Goal: Information Seeking & Learning: Learn about a topic

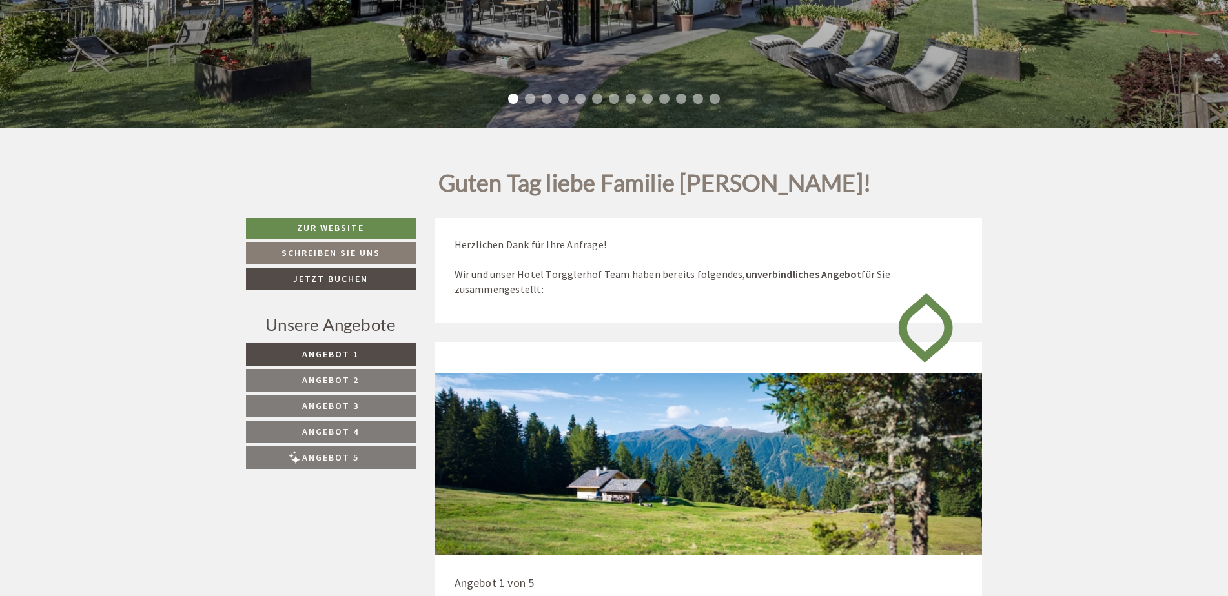
click at [357, 379] on nav "Angebot 1 Angebot 2 Angebot 3 Angebot 4 Angebot 5" at bounding box center [331, 406] width 170 height 126
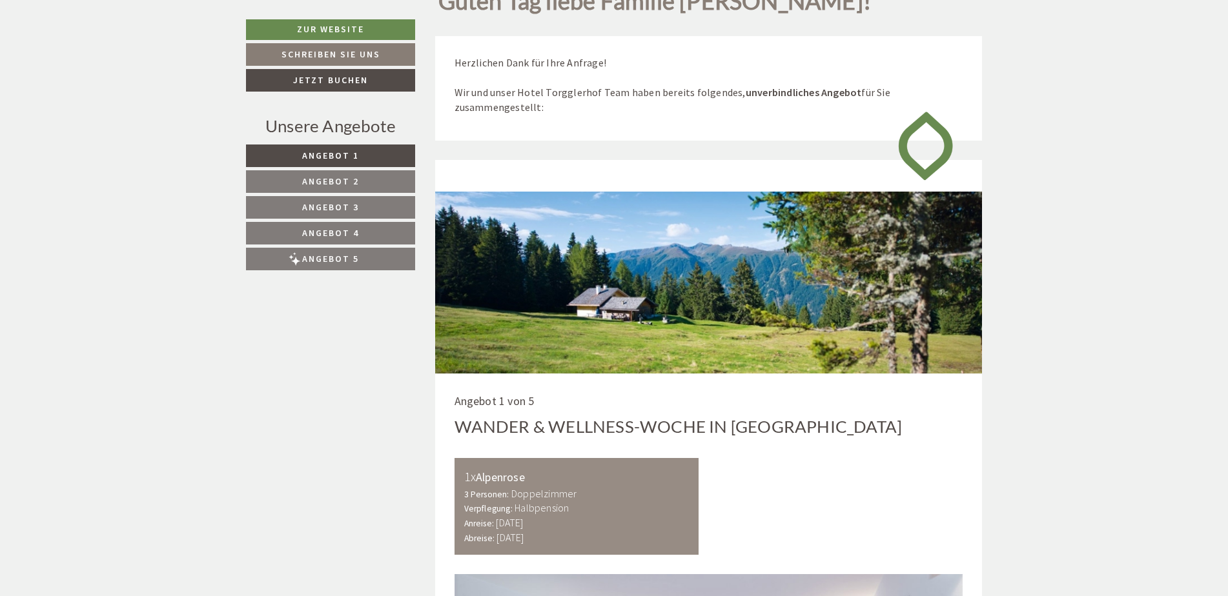
scroll to position [710, 0]
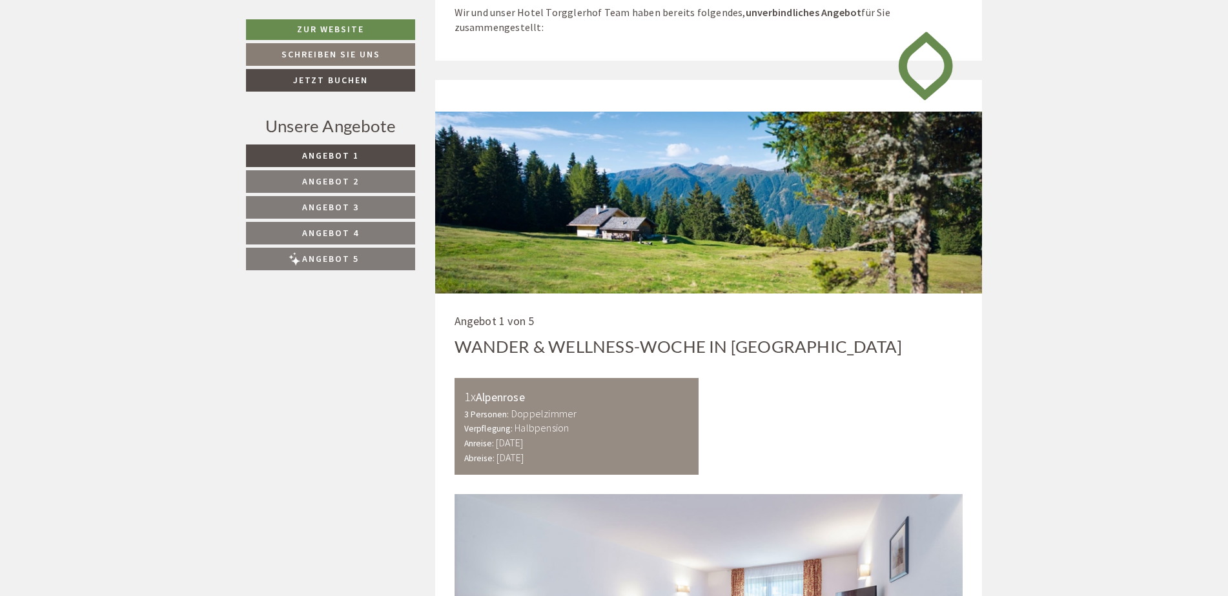
click at [338, 169] on nav "Angebot 1 Angebot 2 Angebot 3 Angebot 4 Angebot 5" at bounding box center [332, 208] width 173 height 126
click at [340, 179] on span "Angebot 2" at bounding box center [330, 182] width 57 height 12
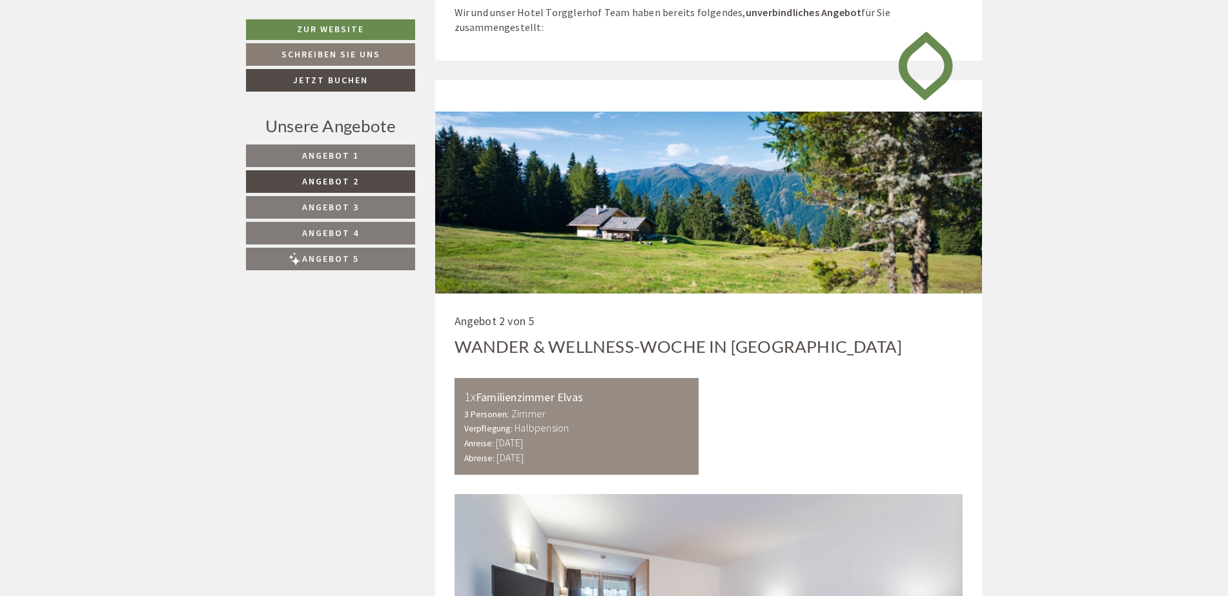
scroll to position [790, 0]
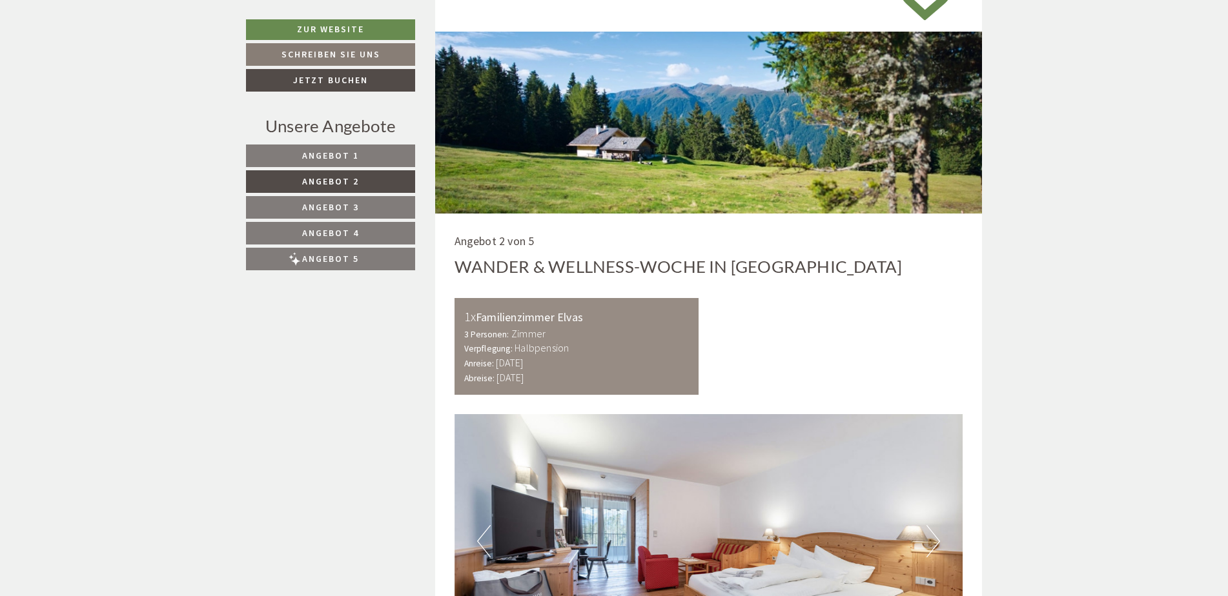
click at [341, 212] on span "Angebot 3" at bounding box center [330, 207] width 57 height 12
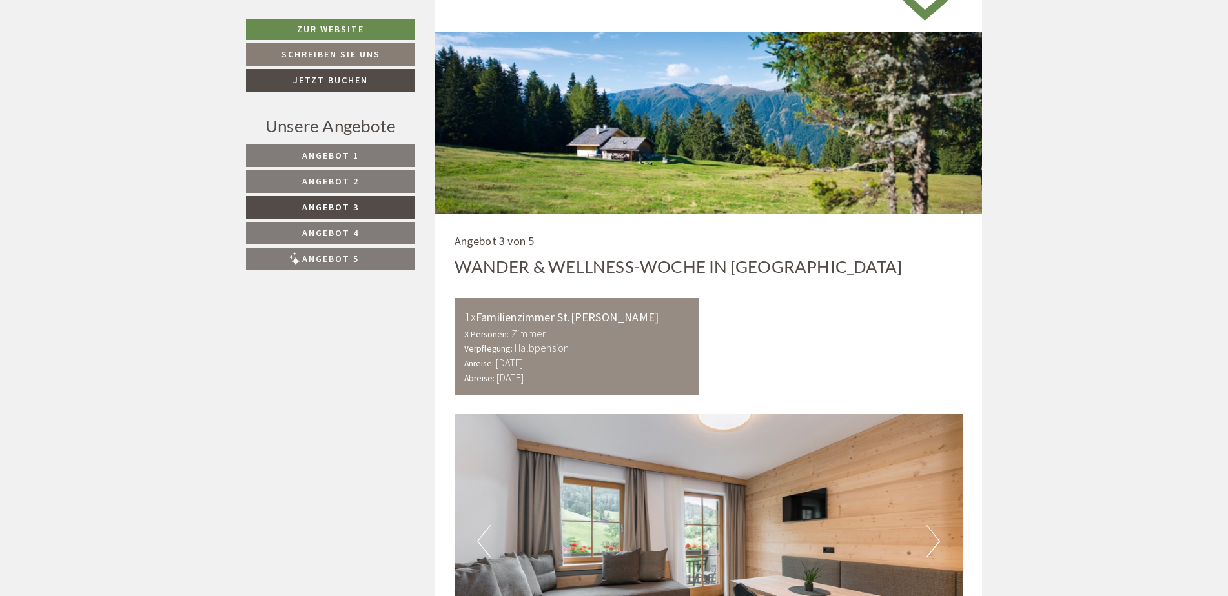
click at [338, 239] on span "Angebot 4" at bounding box center [330, 233] width 57 height 12
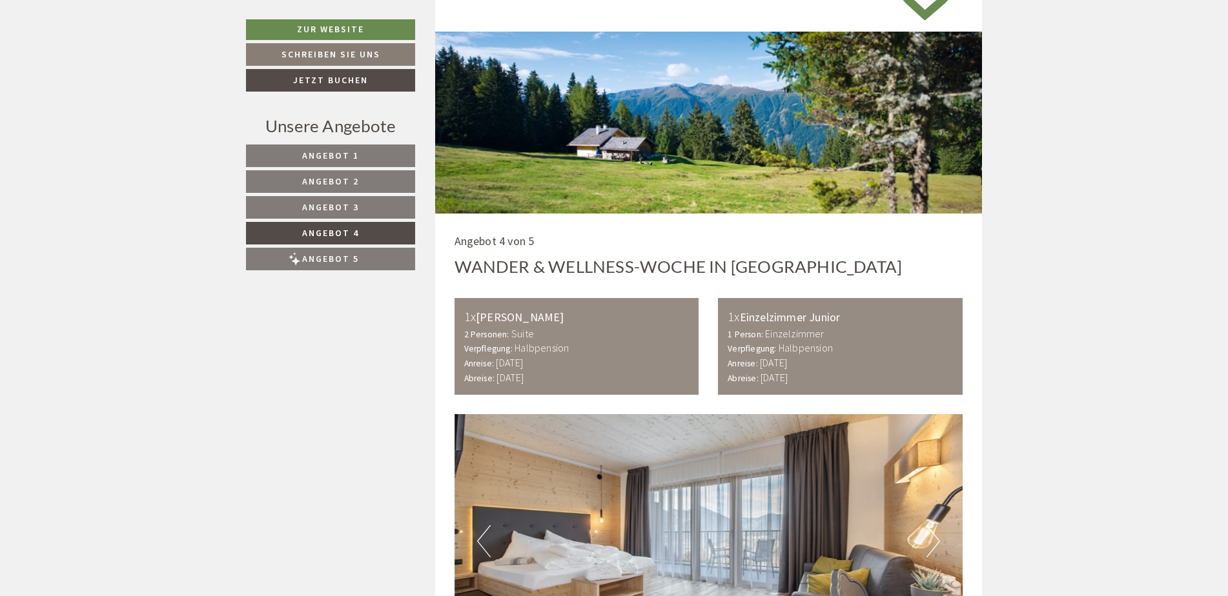
click at [338, 256] on span "Angebot 5" at bounding box center [330, 259] width 57 height 12
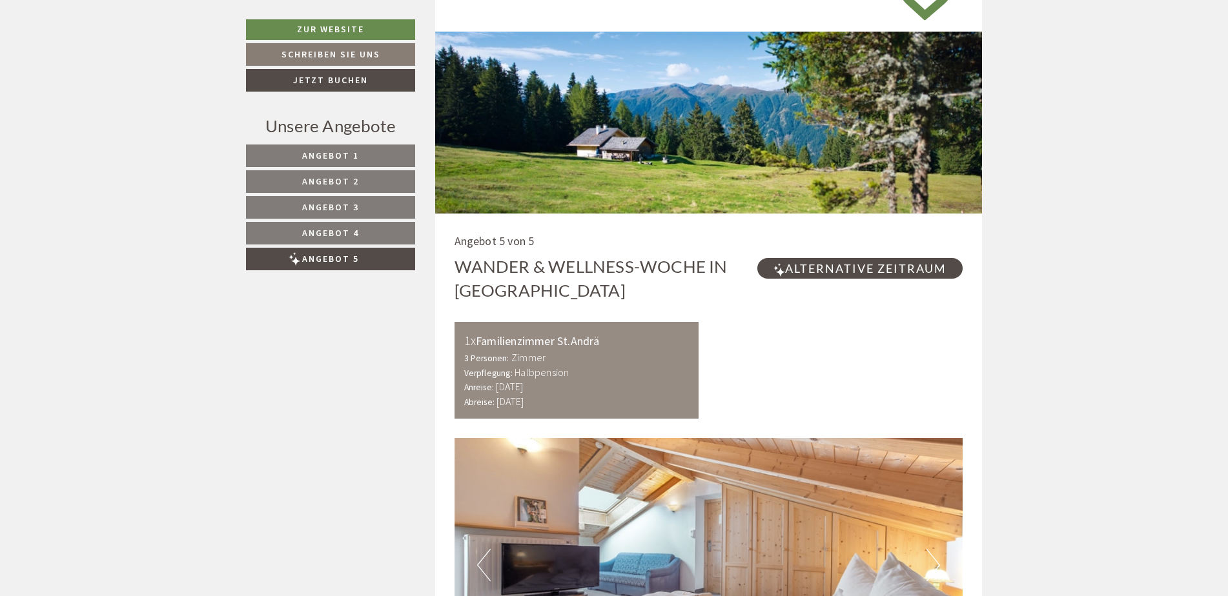
click at [361, 223] on nav "Angebot 1 Angebot 2 Angebot 3 Angebot 4 Angebot 5" at bounding box center [332, 208] width 173 height 126
click at [356, 234] on span "Angebot 4" at bounding box center [330, 233] width 57 height 12
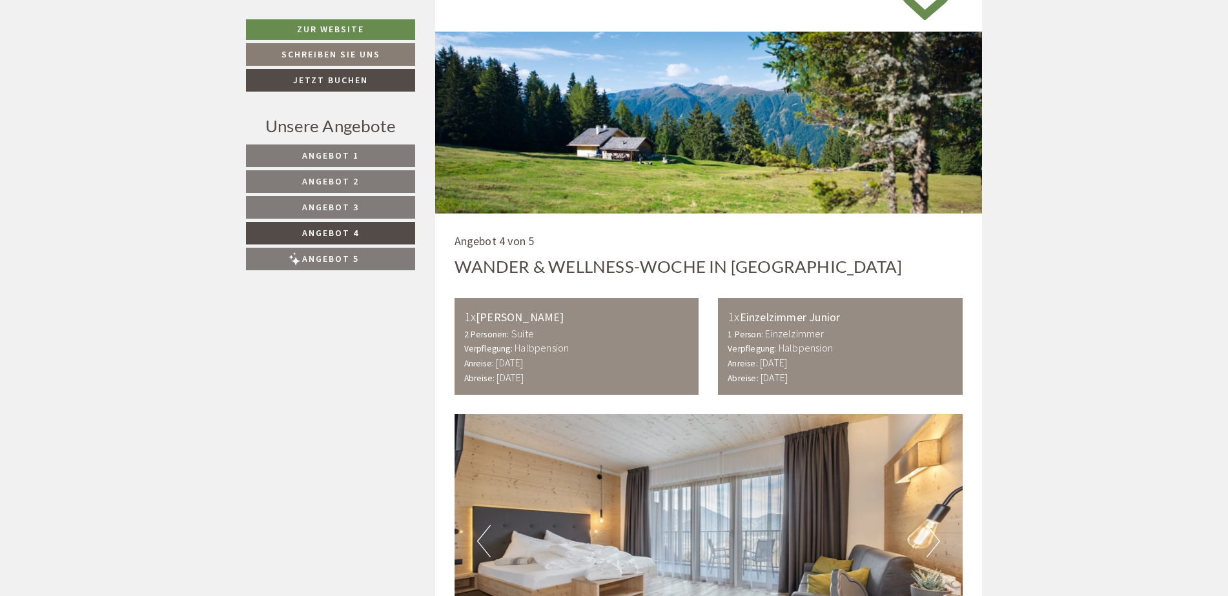
click at [354, 222] on link "Angebot 4" at bounding box center [330, 233] width 169 height 23
click at [376, 194] on nav "Angebot 1 Angebot 2 Angebot 3 Angebot 4 Angebot 5" at bounding box center [332, 208] width 173 height 126
click at [376, 189] on link "Angebot 2" at bounding box center [330, 181] width 169 height 23
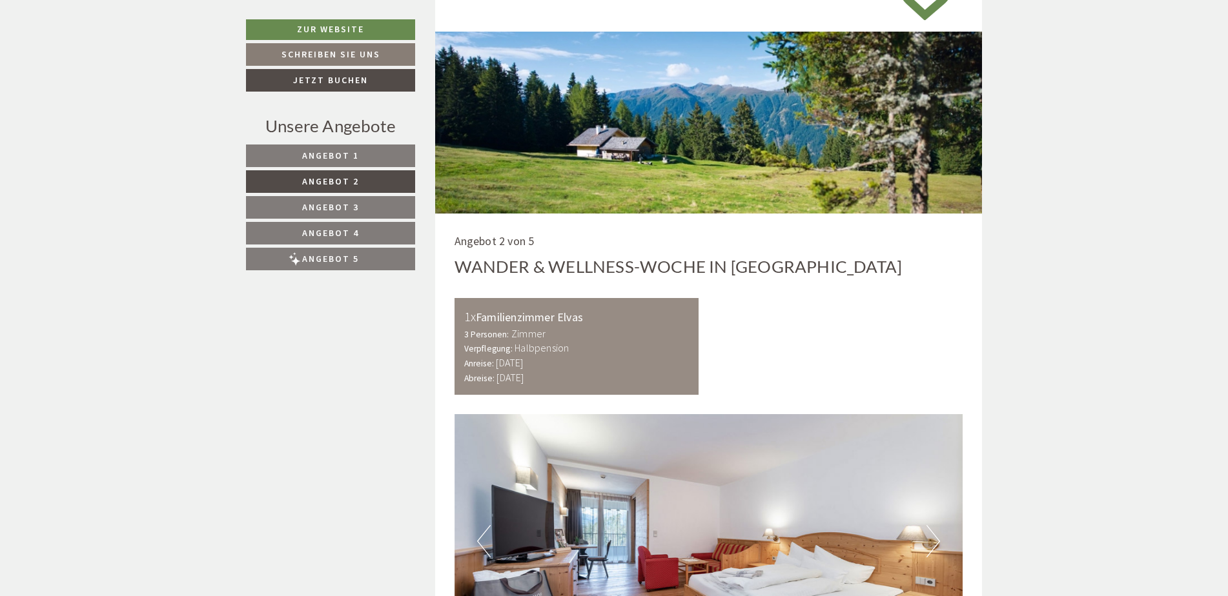
click at [367, 147] on link "Angebot 1" at bounding box center [330, 156] width 169 height 23
